Goal: Task Accomplishment & Management: Use online tool/utility

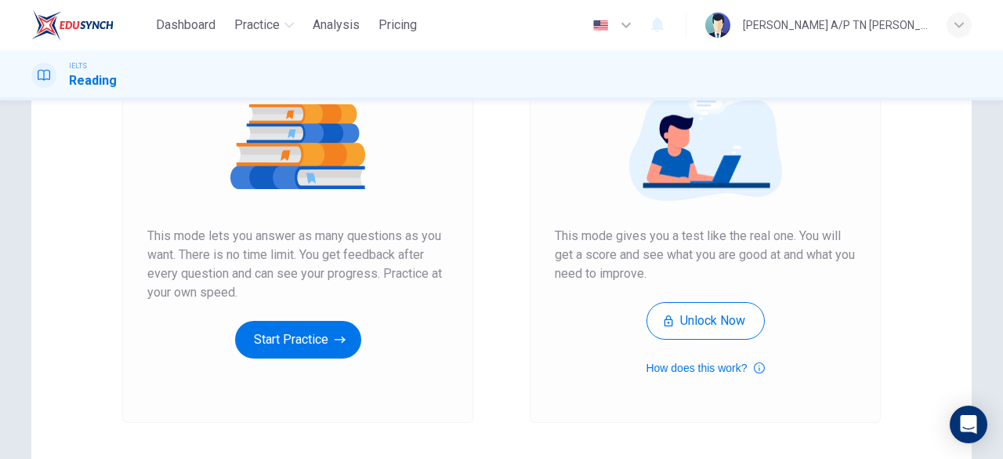
scroll to position [201, 0]
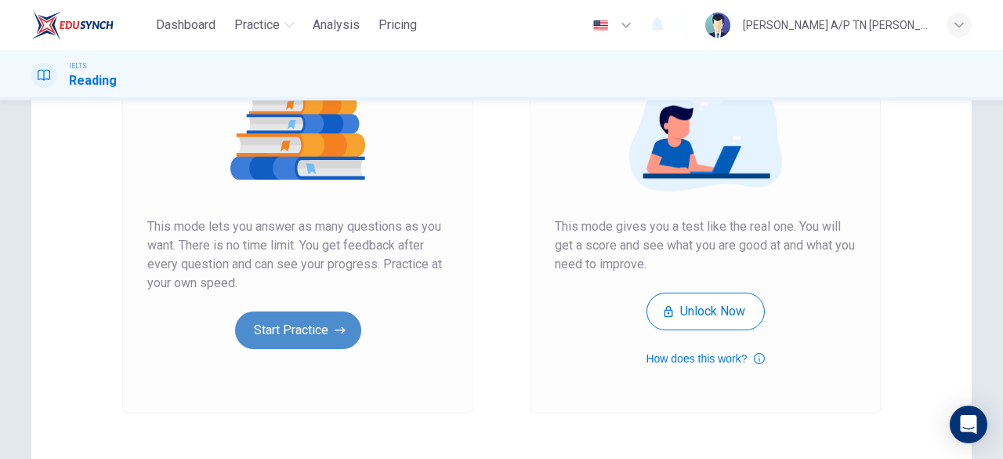
click at [272, 330] on button "Start Practice" at bounding box center [298, 330] width 126 height 38
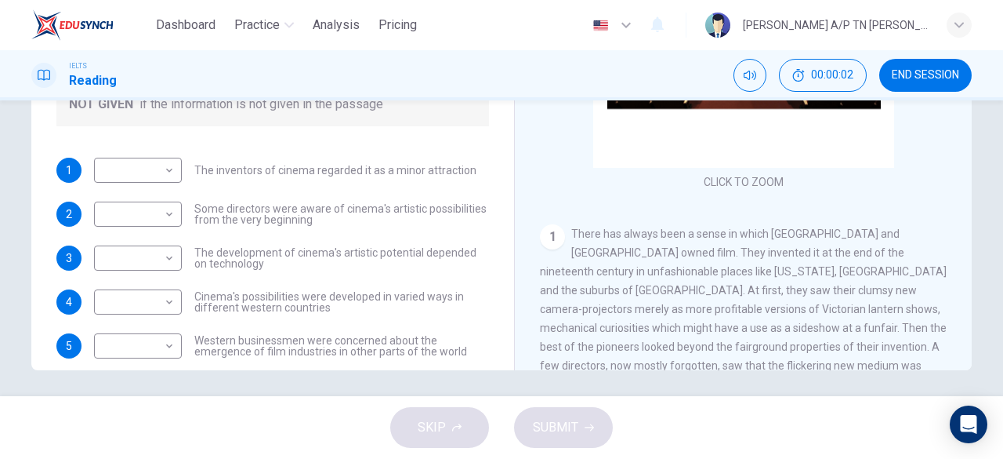
scroll to position [311, 0]
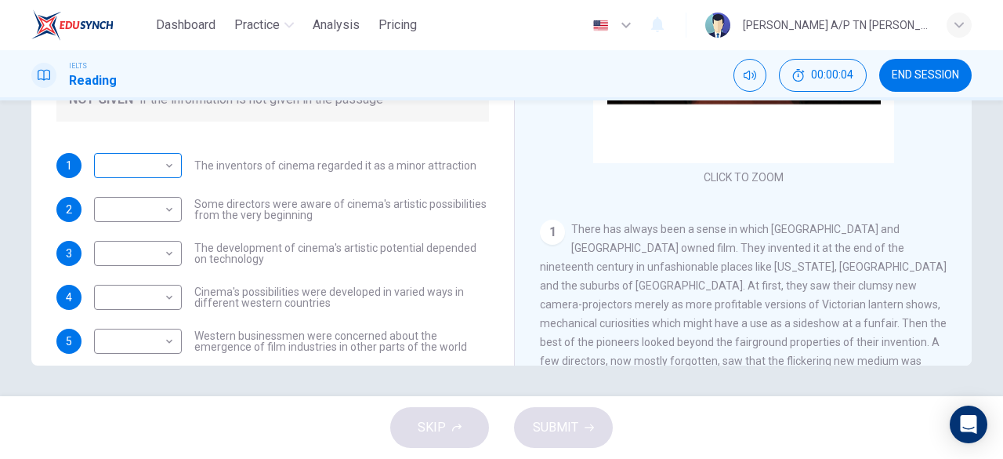
click at [174, 170] on div "​ ​" at bounding box center [138, 165] width 88 height 25
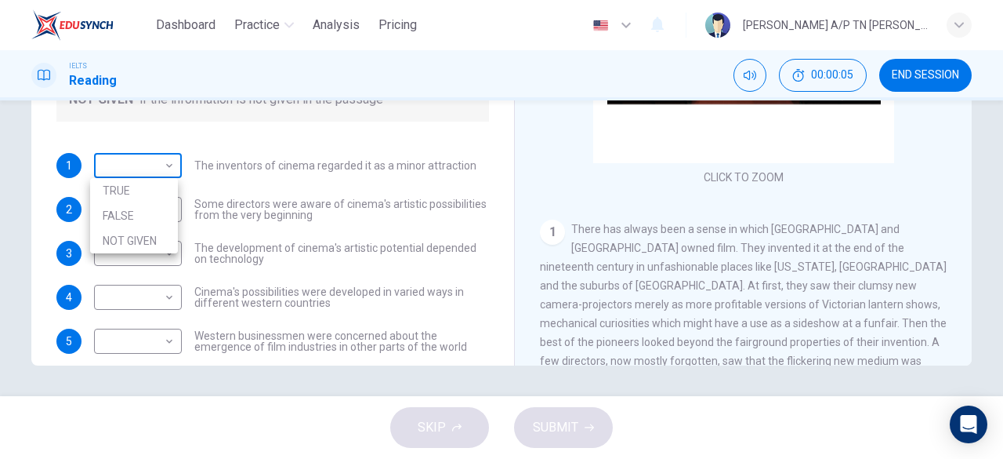
click at [160, 168] on body "Dashboard Practice Analysis Pricing English en ​ [PERSON_NAME] A/P TN [PERSON_N…" at bounding box center [501, 229] width 1003 height 459
click at [151, 216] on li "FALSE" at bounding box center [134, 215] width 88 height 25
type input "FALSE"
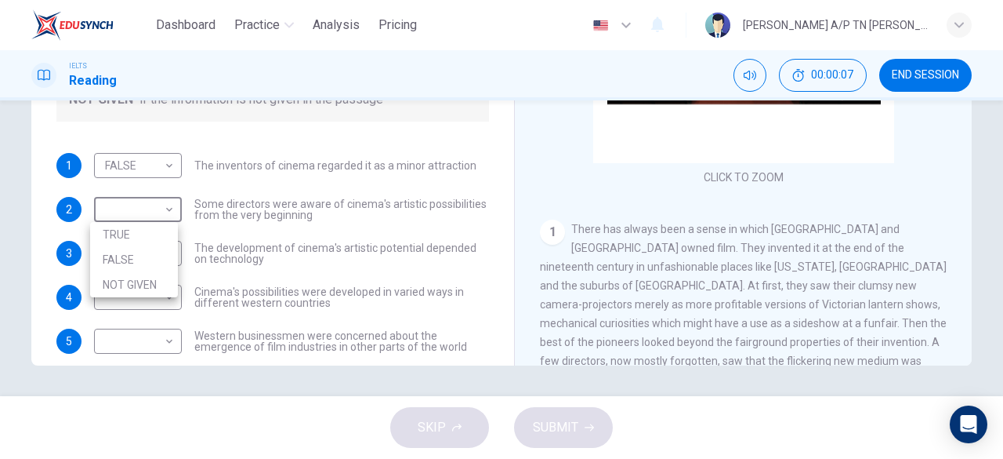
click at [151, 216] on body "Dashboard Practice Analysis Pricing English en ​ [PERSON_NAME] A/P TN [PERSON_N…" at bounding box center [501, 229] width 1003 height 459
click at [148, 243] on li "TRUE" at bounding box center [134, 234] width 88 height 25
type input "TRUE"
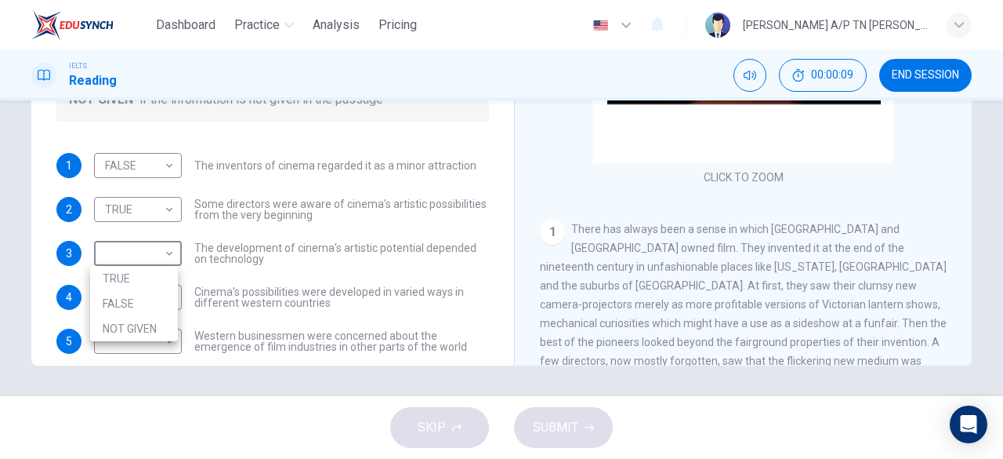
drag, startPoint x: 148, startPoint y: 250, endPoint x: 140, endPoint y: 327, distance: 77.2
click at [140, 327] on body "Dashboard Practice Analysis Pricing English en ​ [PERSON_NAME] A/P TN [PERSON_N…" at bounding box center [501, 229] width 1003 height 459
click at [140, 327] on li "NOT GIVEN" at bounding box center [134, 328] width 88 height 25
type input "NOT GIVEN"
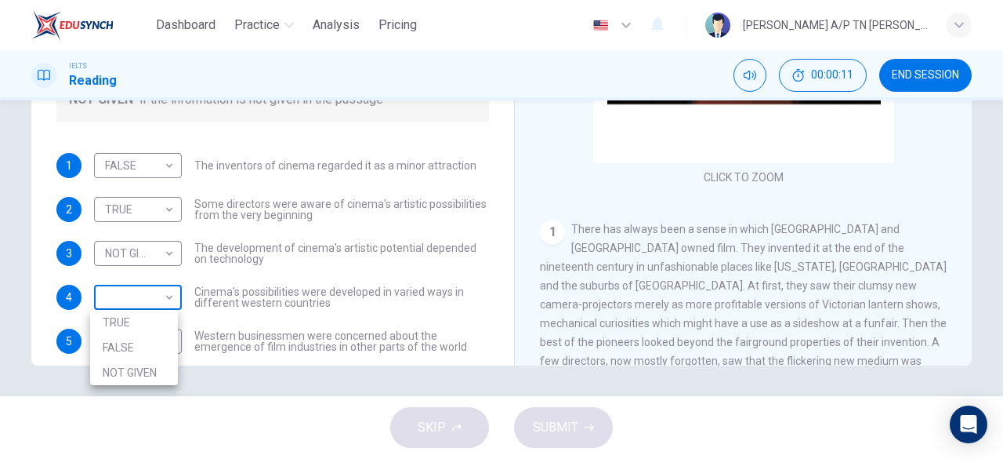
click at [160, 293] on body "Dashboard Practice Analysis Pricing English en ​ [PERSON_NAME] A/P TN [PERSON_N…" at bounding box center [501, 229] width 1003 height 459
click at [156, 322] on li "TRUE" at bounding box center [134, 322] width 88 height 25
type input "TRUE"
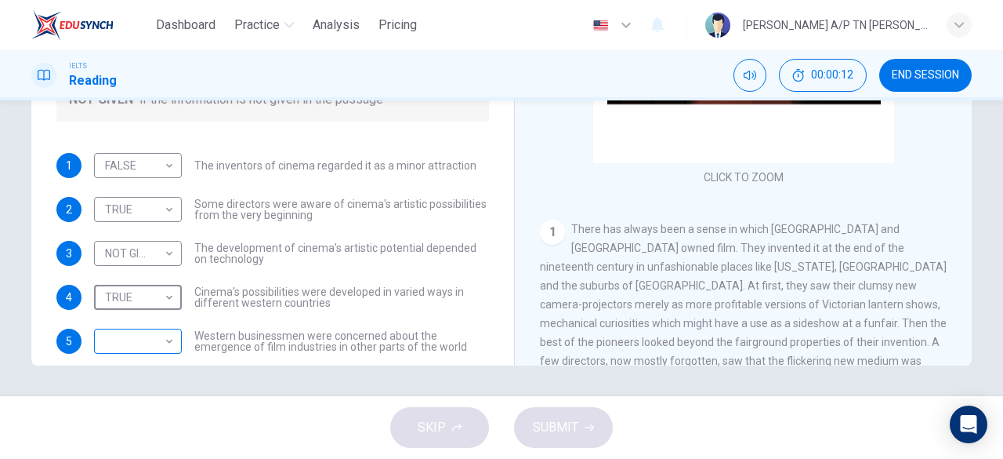
click at [155, 346] on body "Dashboard Practice Analysis Pricing English en ​ [PERSON_NAME] A/P TN [PERSON_N…" at bounding box center [501, 229] width 1003 height 459
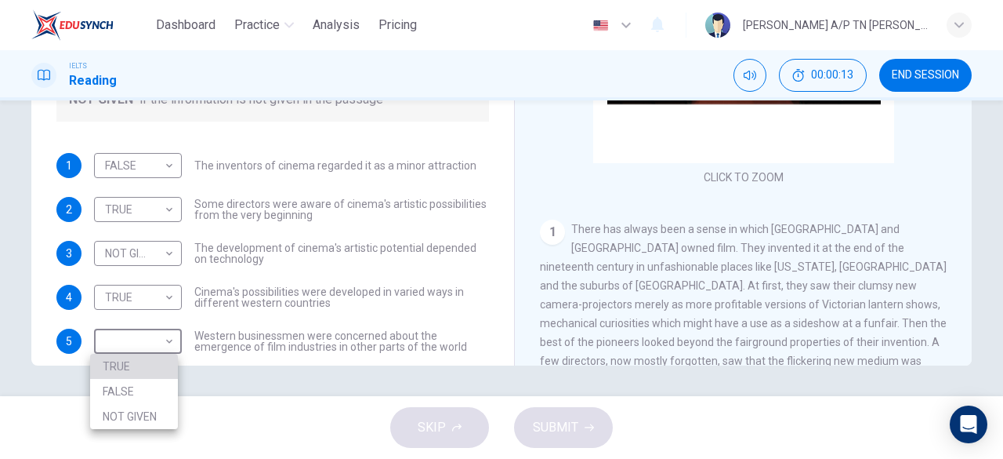
click at [151, 363] on li "TRUE" at bounding box center [134, 366] width 88 height 25
type input "TRUE"
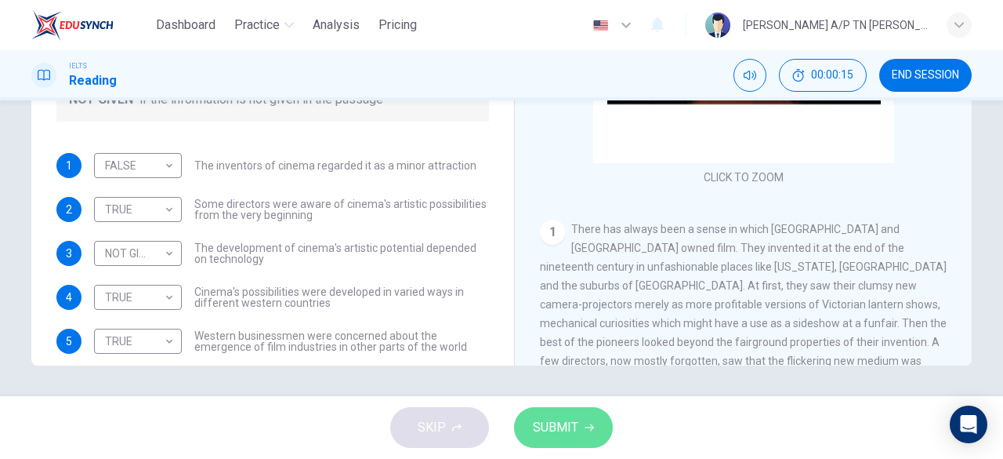
click at [558, 412] on button "SUBMIT" at bounding box center [563, 427] width 99 height 41
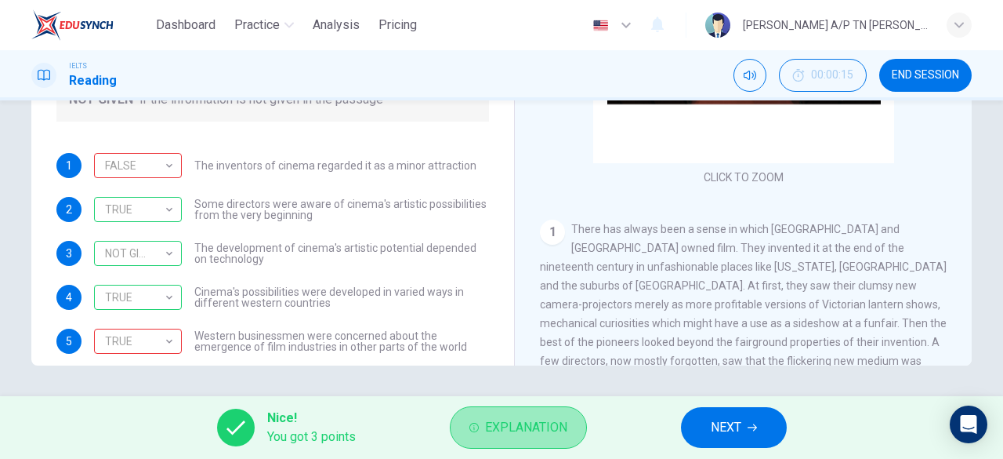
click at [548, 444] on button "Explanation" at bounding box center [518, 427] width 137 height 42
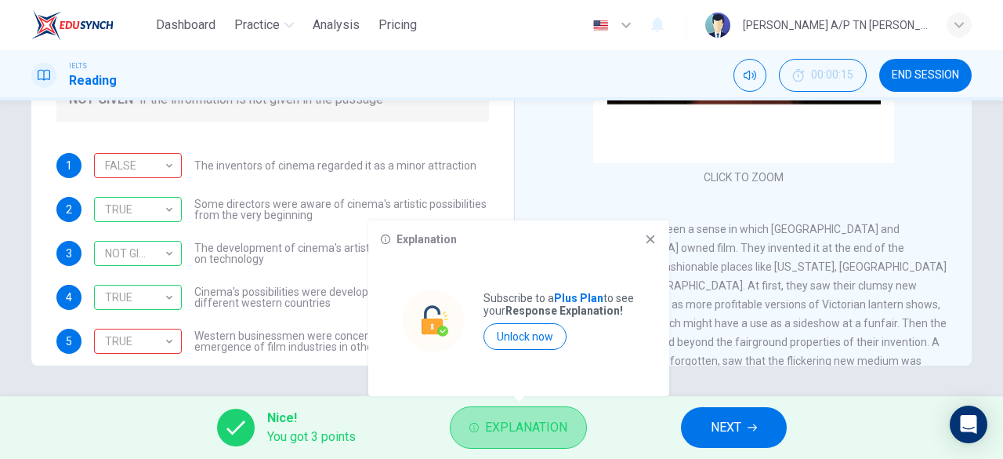
click at [548, 444] on button "Explanation" at bounding box center [518, 427] width 137 height 42
